Goal: Task Accomplishment & Management: Manage account settings

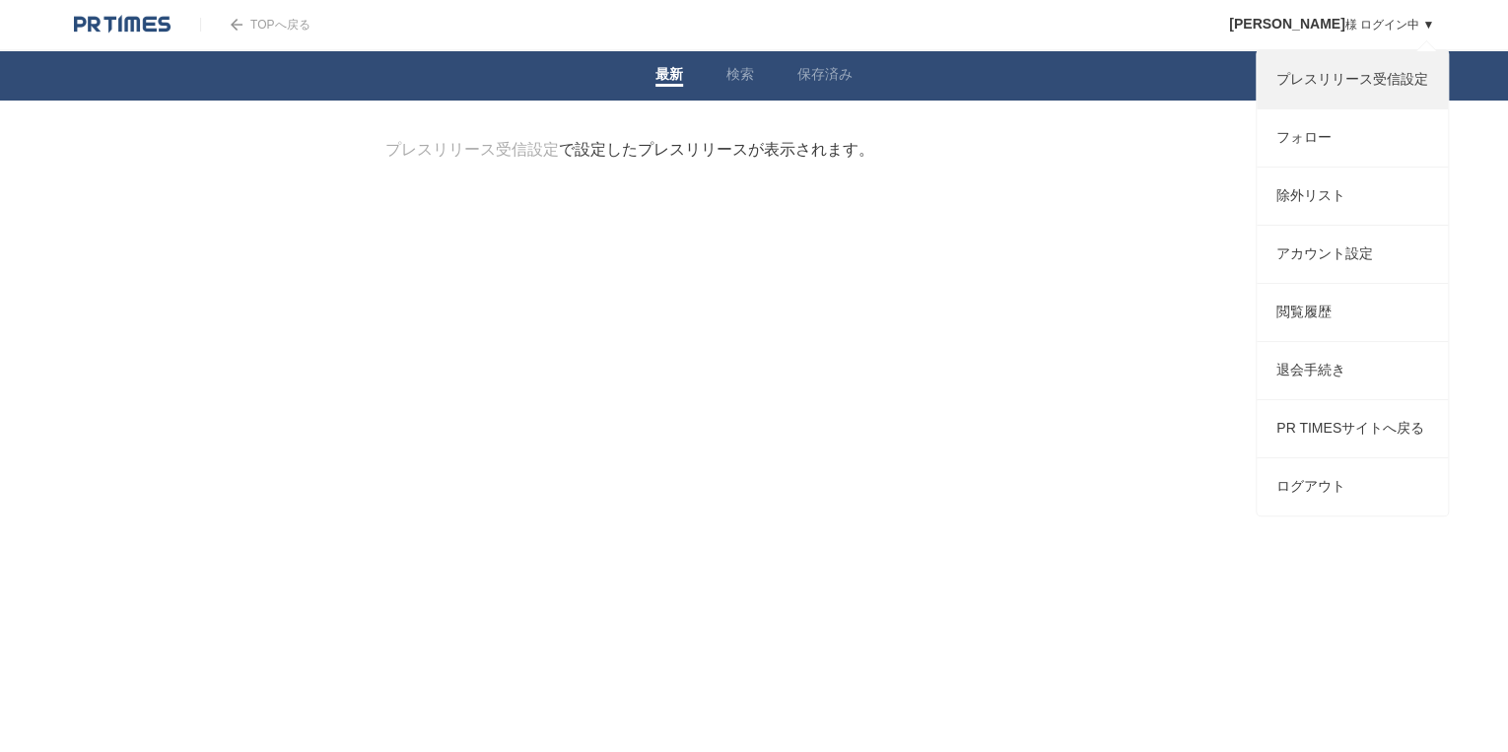
click at [1396, 79] on link "プレスリリース受信設定" at bounding box center [1352, 79] width 191 height 57
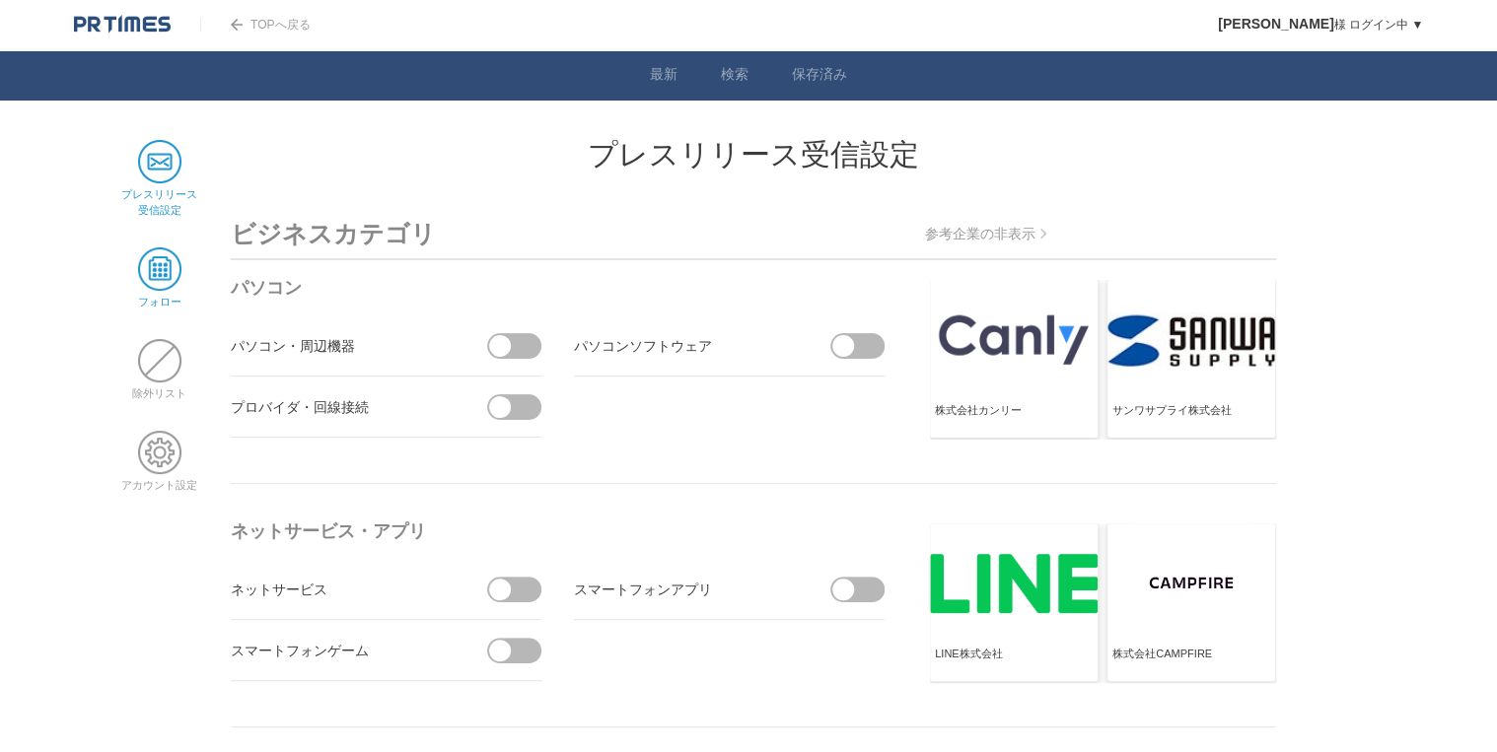
click at [142, 286] on span at bounding box center [159, 268] width 43 height 43
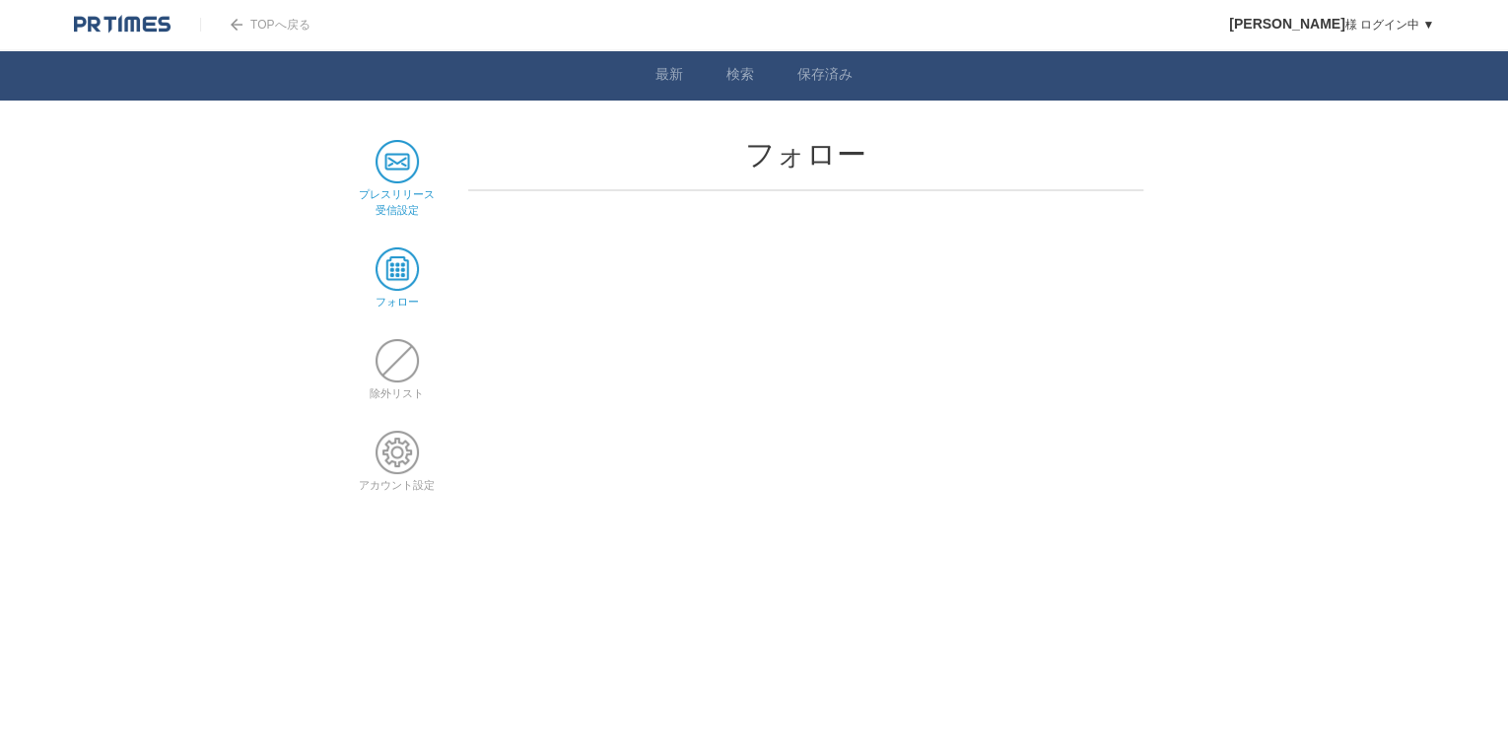
click at [407, 179] on span at bounding box center [397, 161] width 43 height 43
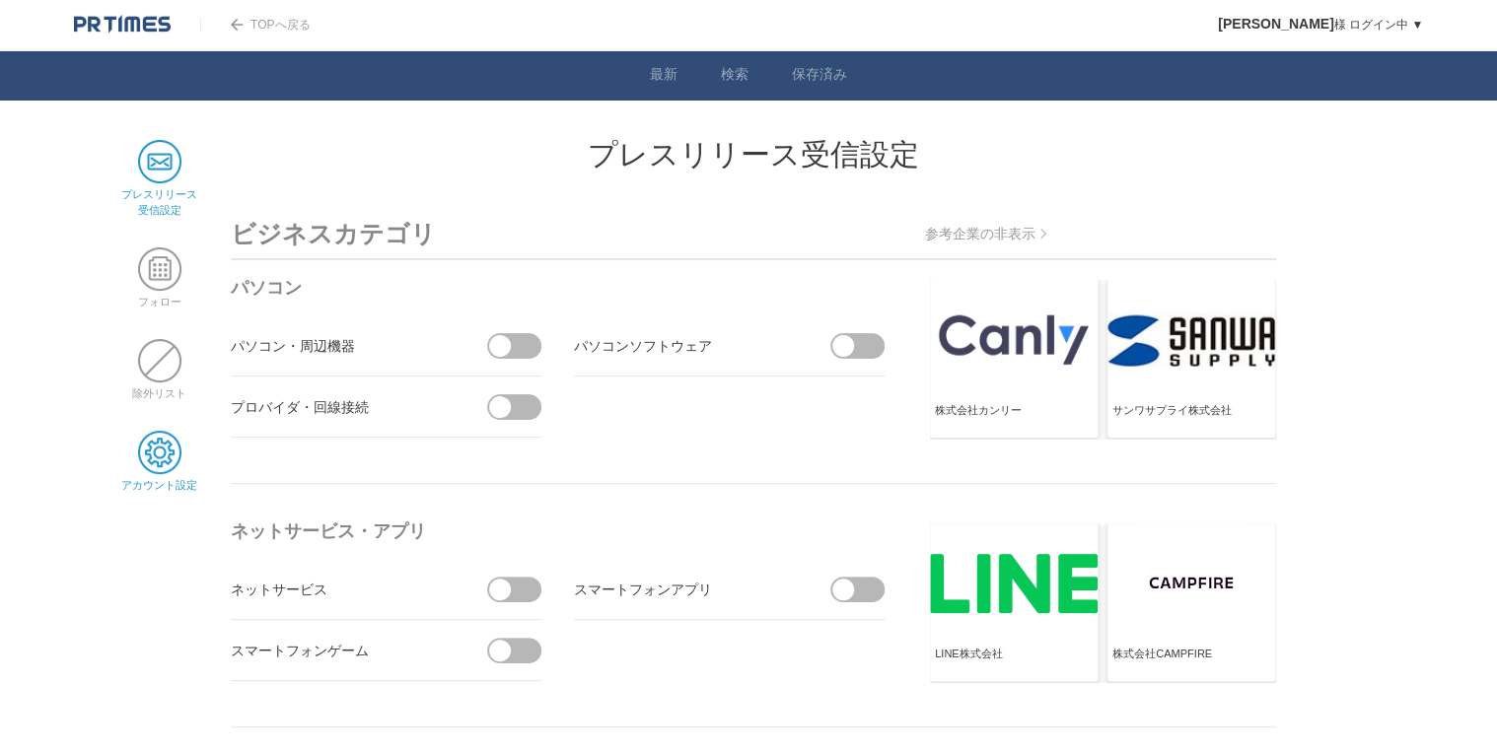
click at [142, 472] on link "アカウント設定" at bounding box center [159, 477] width 76 height 27
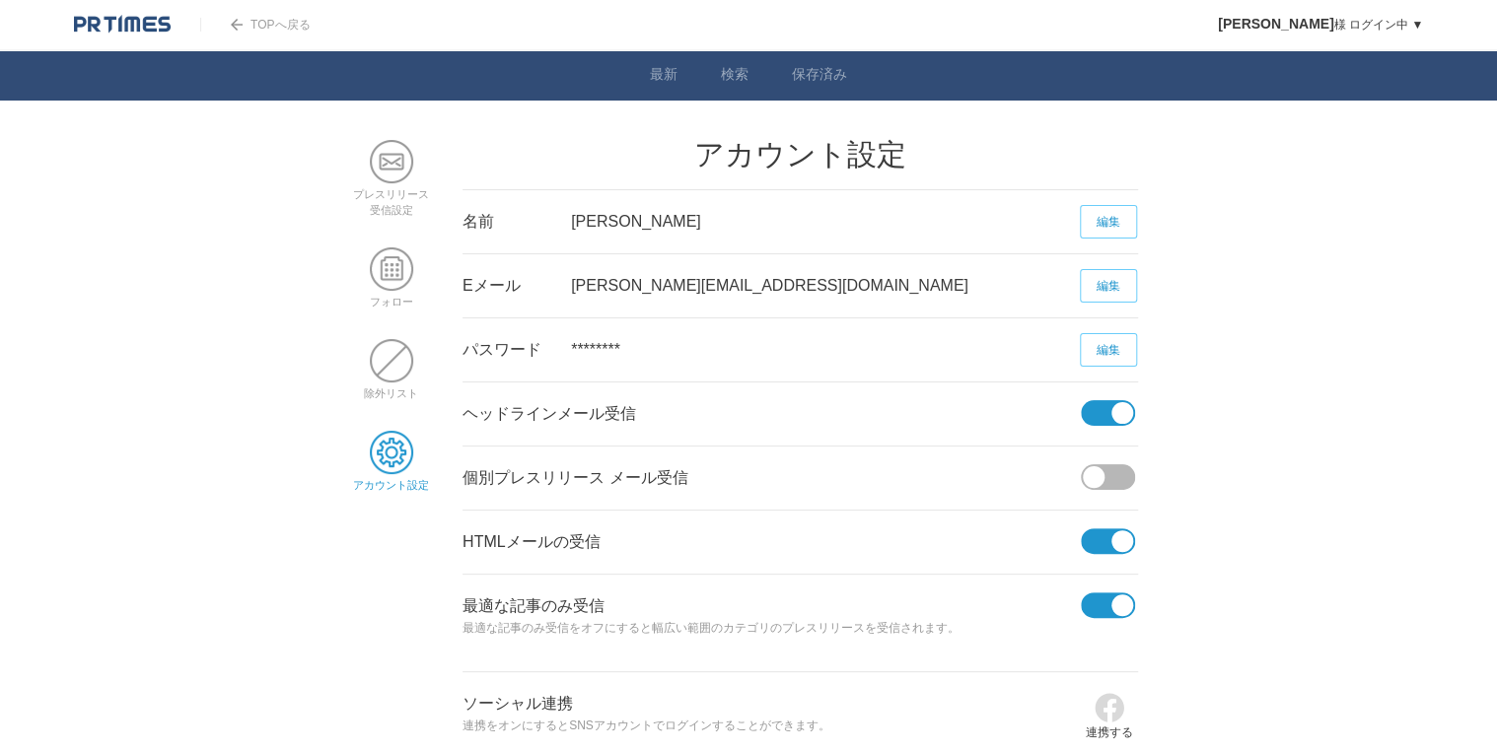
click at [233, 24] on img at bounding box center [237, 25] width 12 height 12
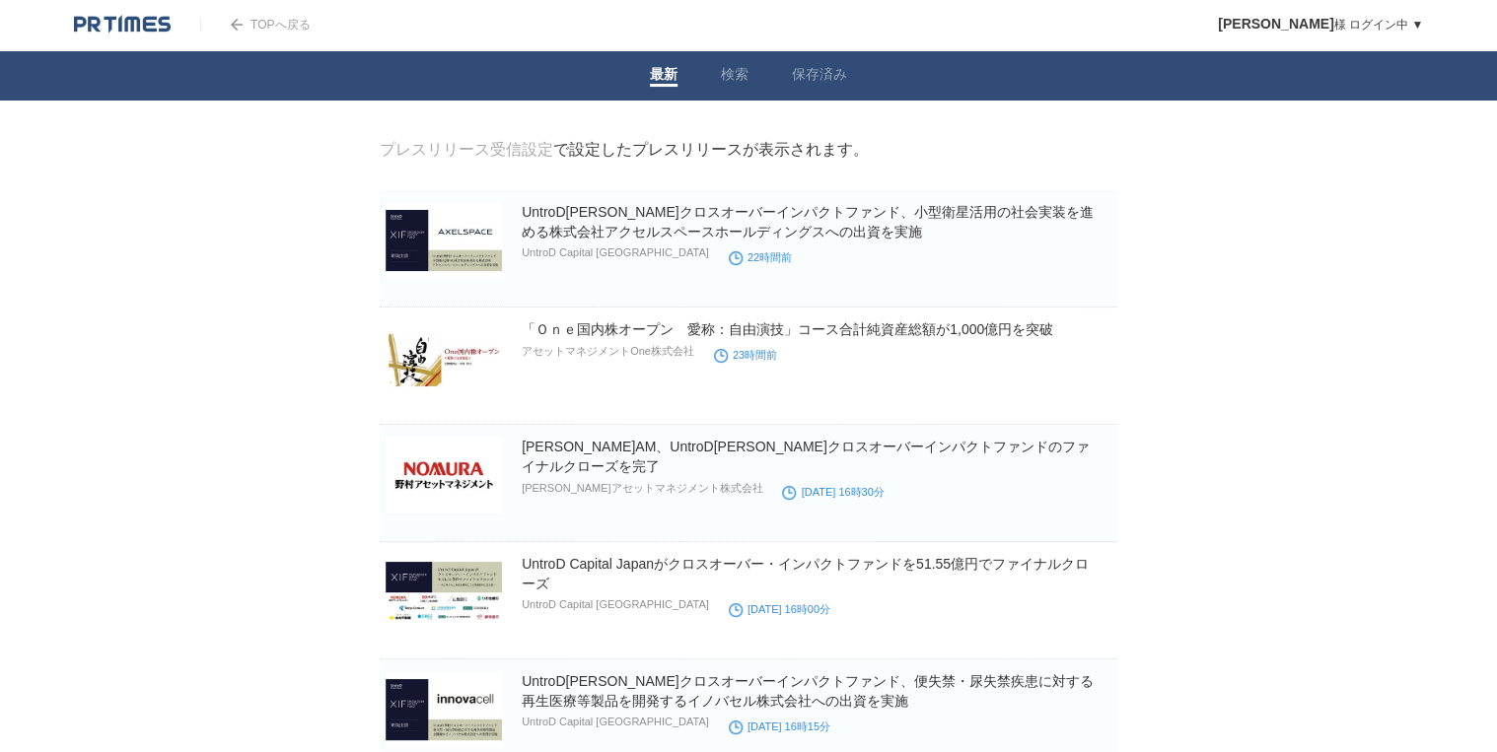
click at [244, 24] on link "TOPへ戻る" at bounding box center [254, 25] width 109 height 14
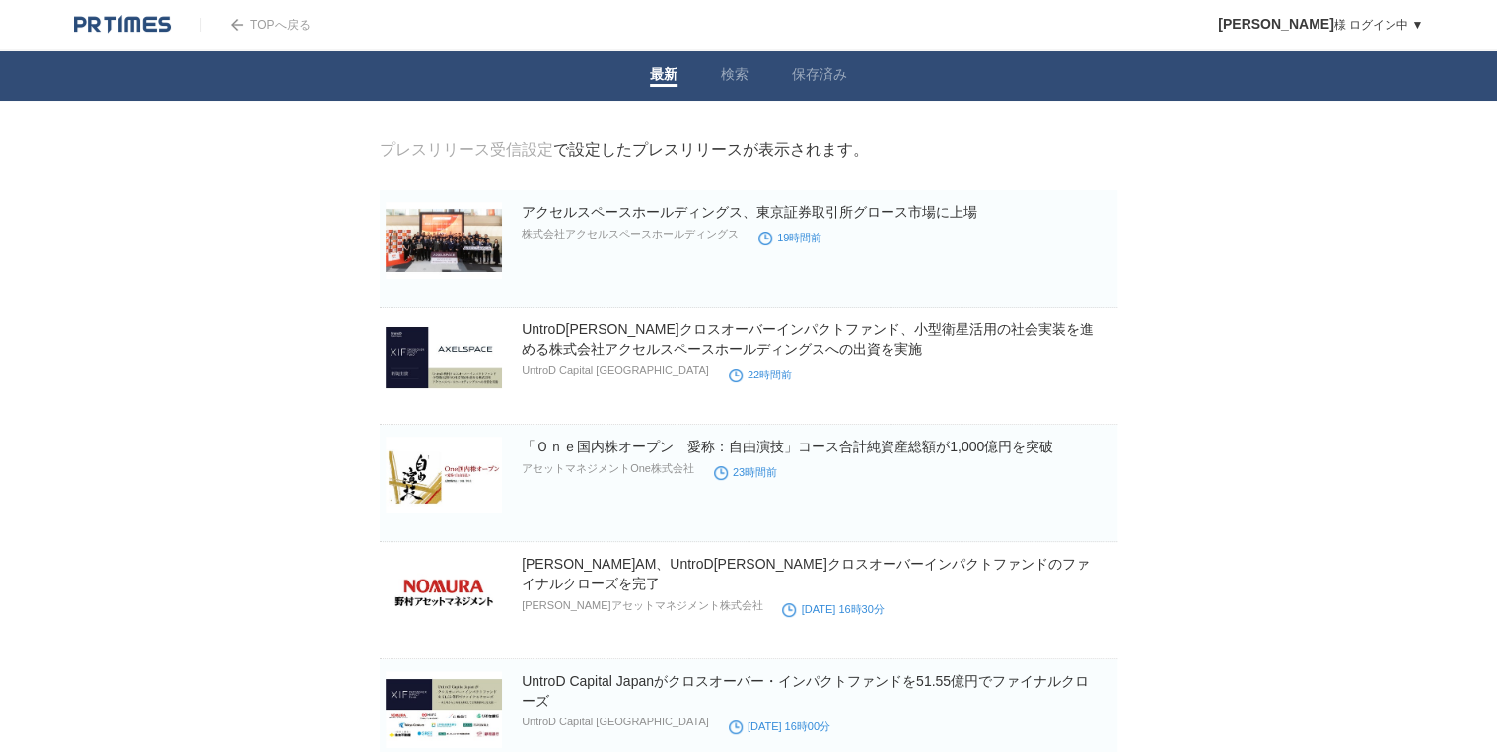
click at [270, 29] on link "TOPへ戻る" at bounding box center [254, 25] width 109 height 14
